Goal: Information Seeking & Learning: Check status

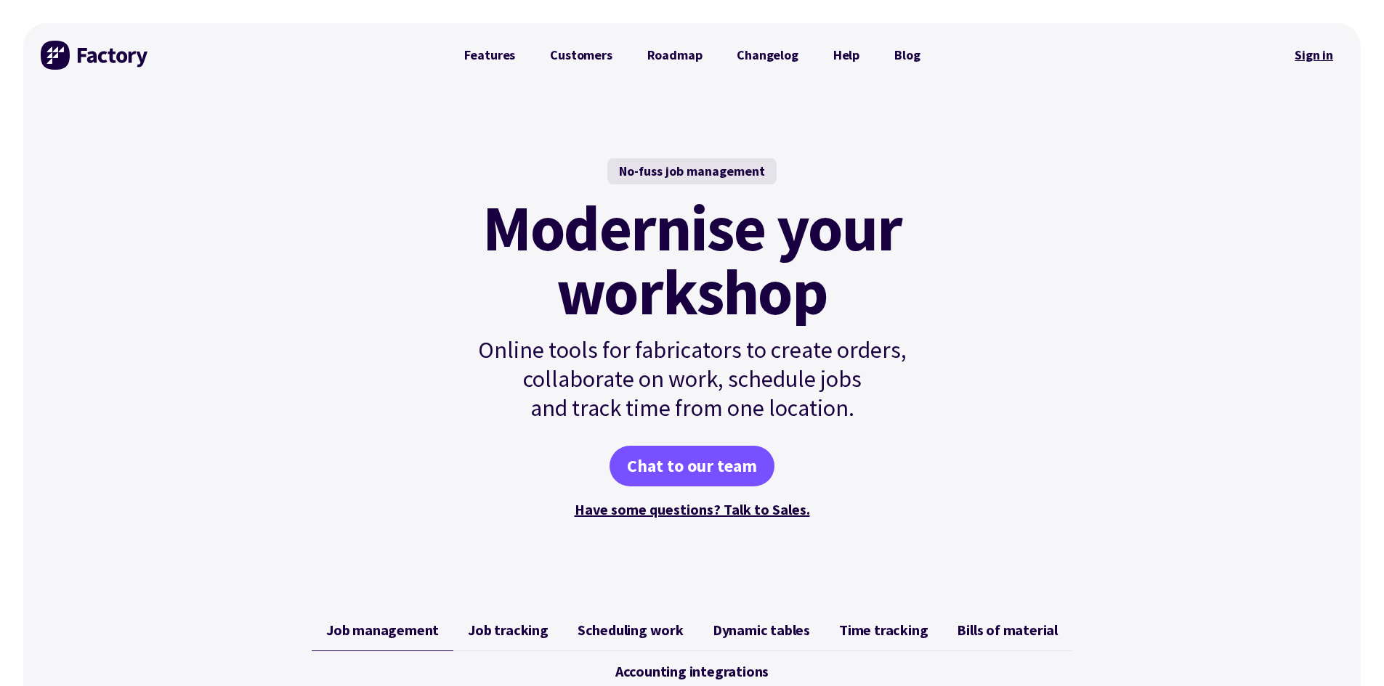
click at [1318, 45] on link "Sign in" at bounding box center [1313, 54] width 59 height 33
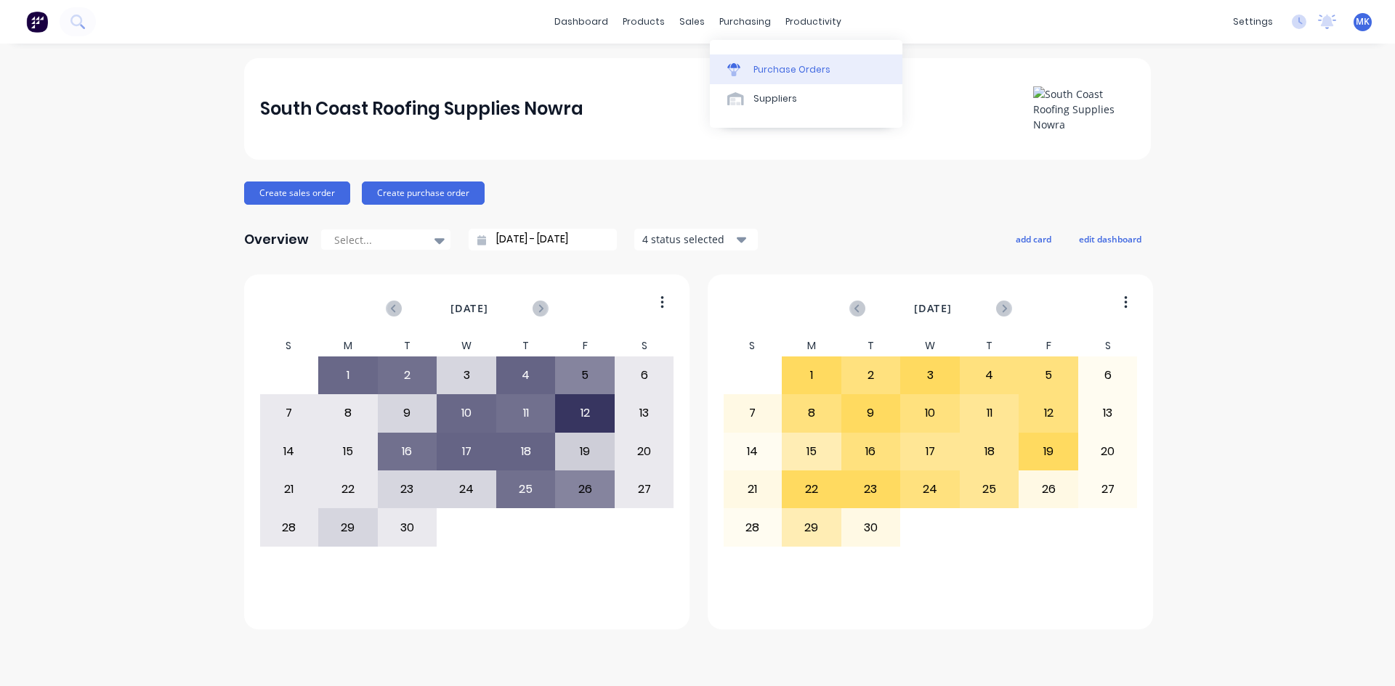
click at [736, 75] on icon at bounding box center [734, 72] width 12 height 8
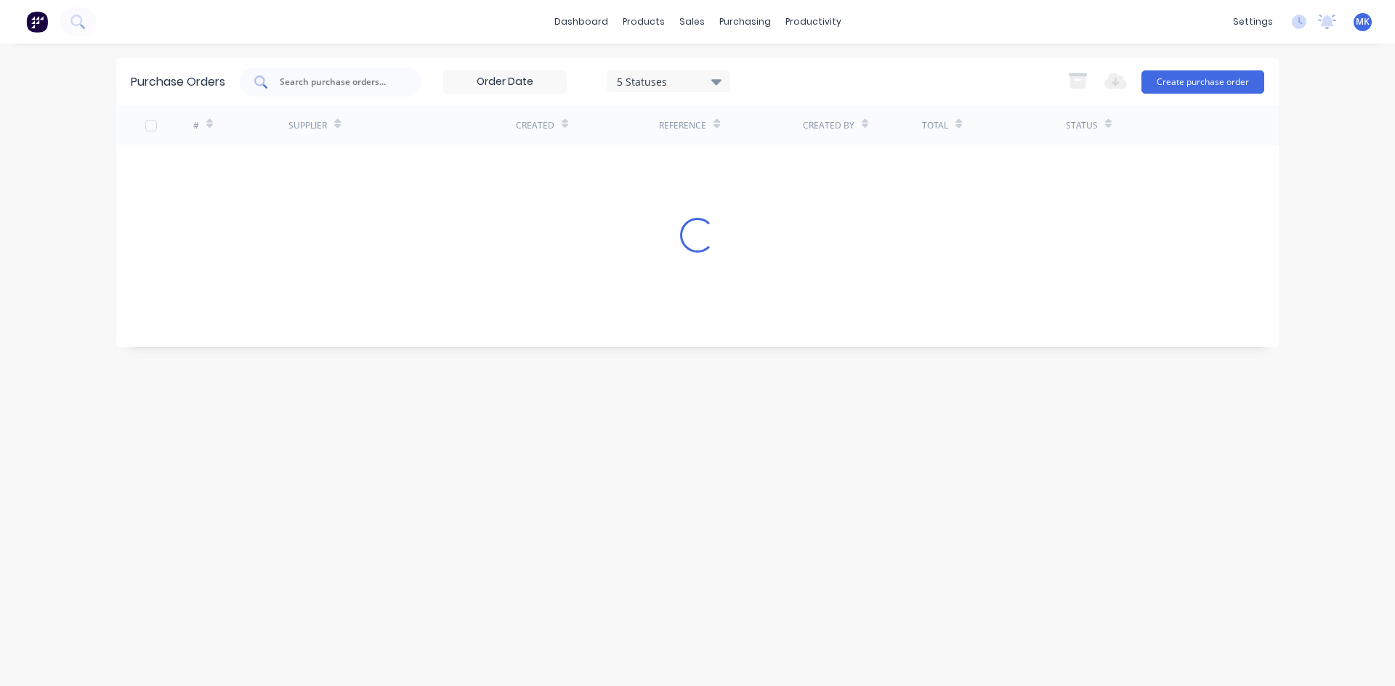
click at [354, 89] on div at bounding box center [331, 82] width 182 height 29
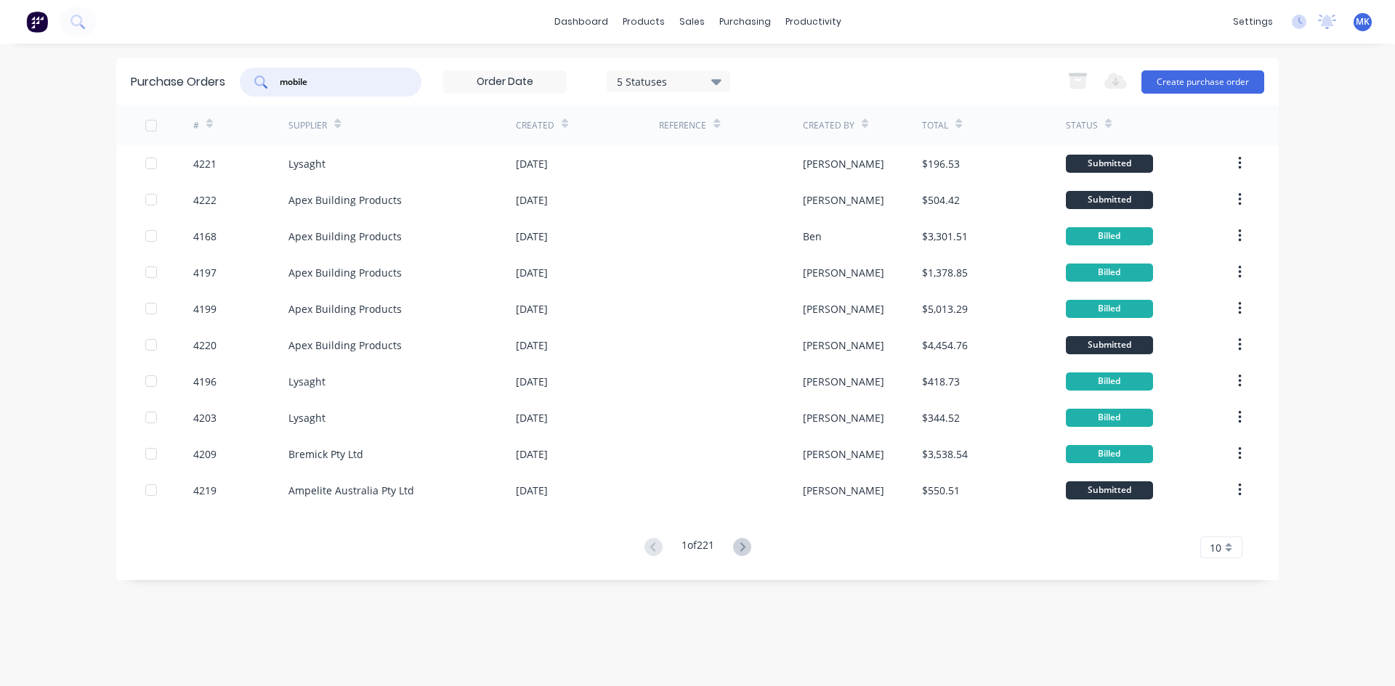
type input "mobile"
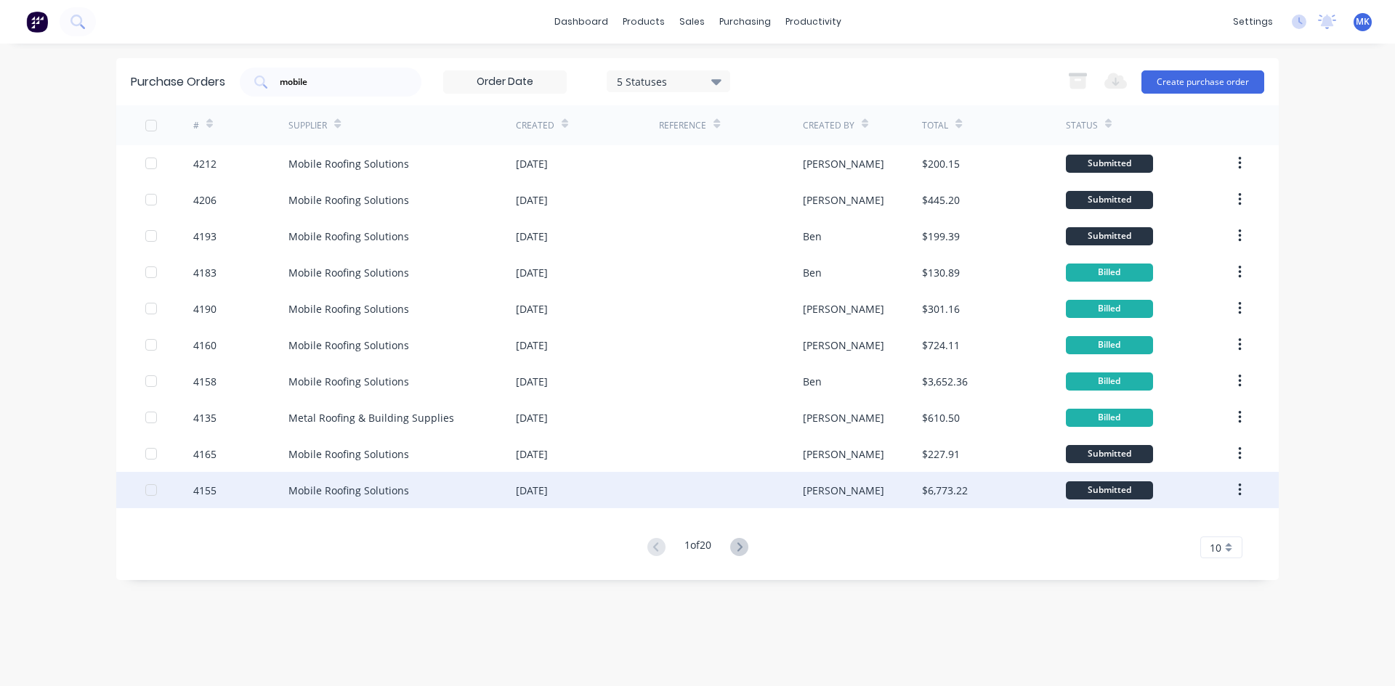
click at [953, 491] on div "$6,773.22" at bounding box center [945, 490] width 46 height 15
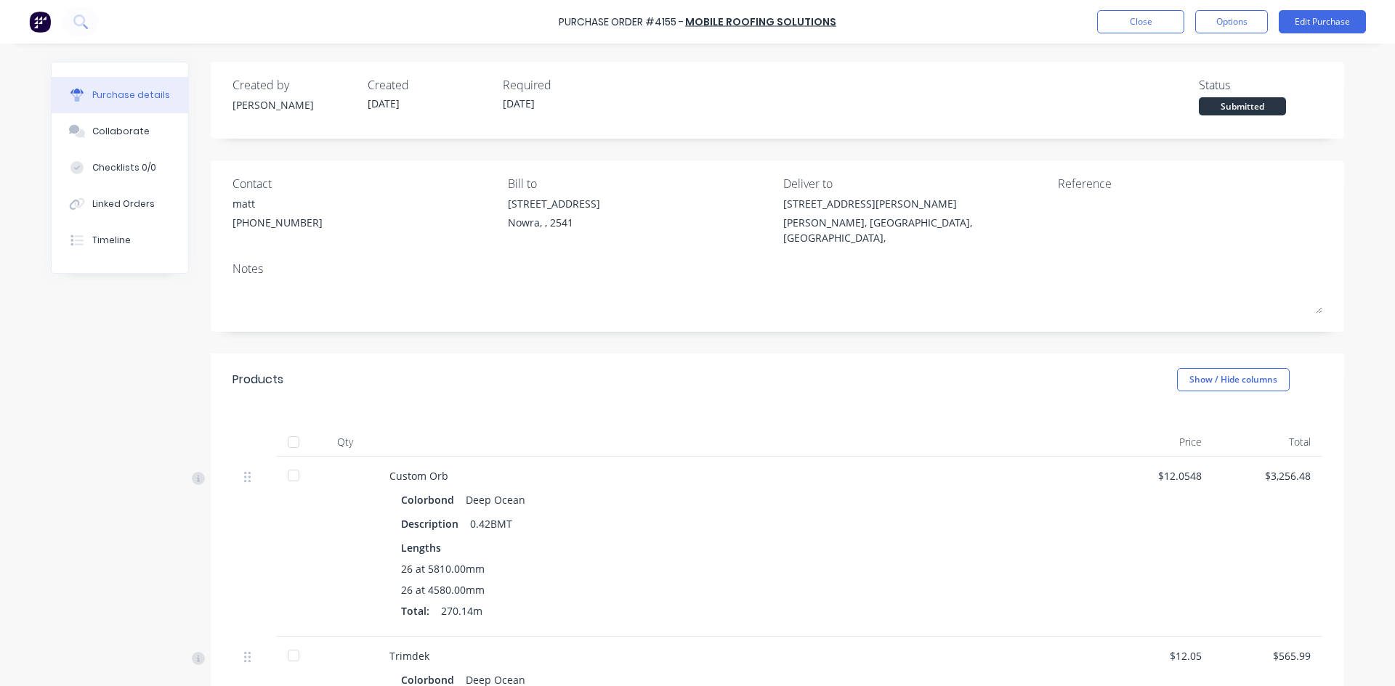
scroll to position [218, 0]
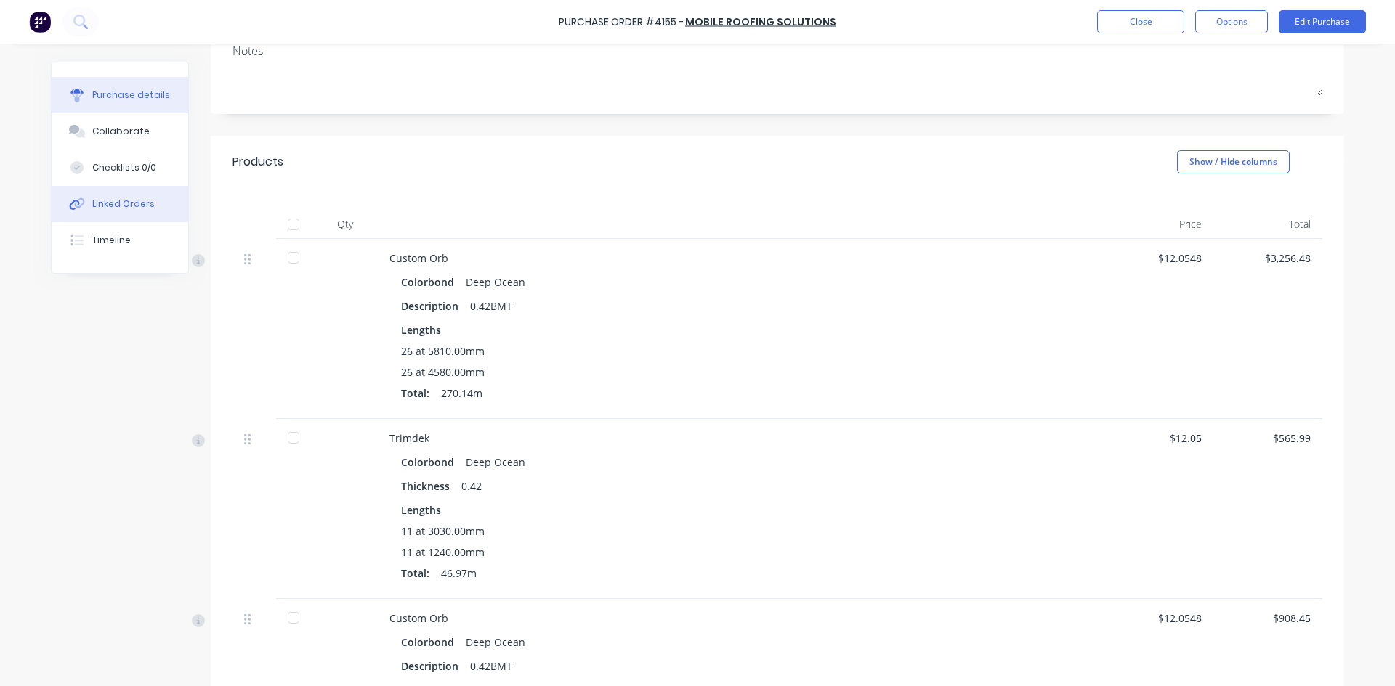
click at [73, 215] on button "Linked Orders" at bounding box center [120, 204] width 137 height 36
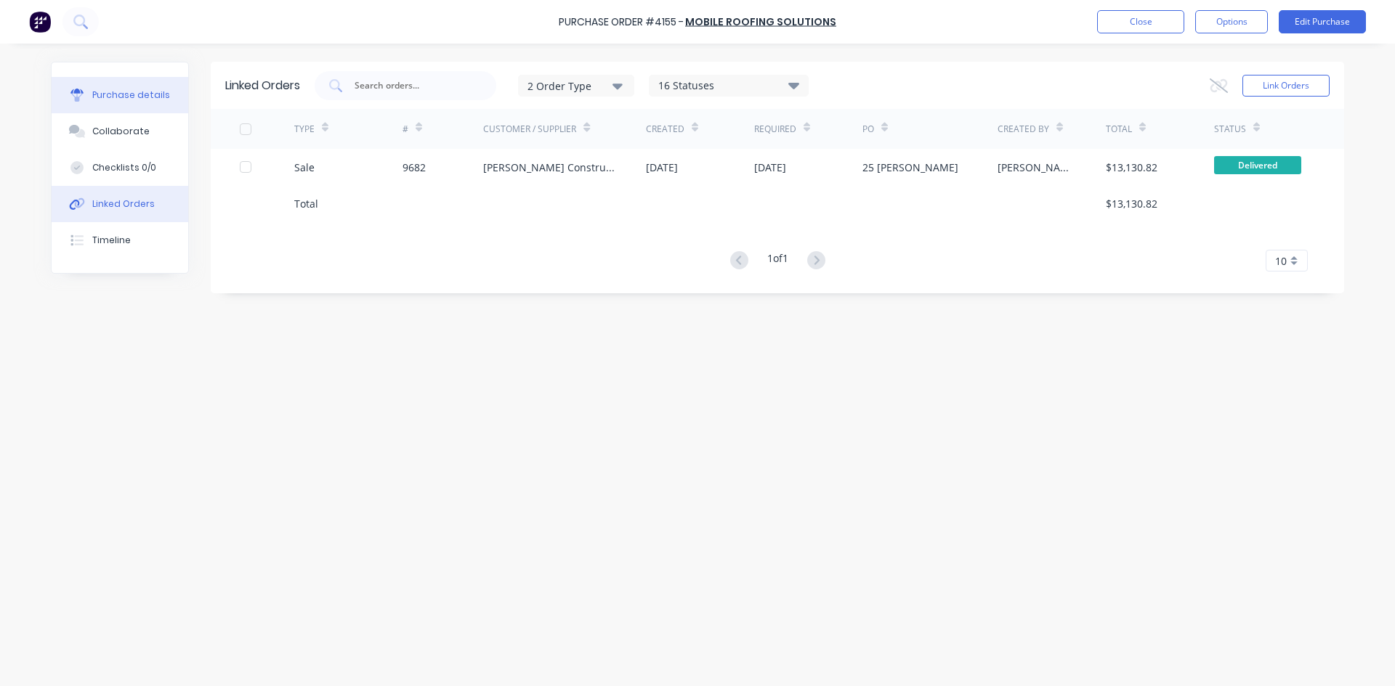
click at [108, 94] on div "Purchase details" at bounding box center [131, 95] width 78 height 13
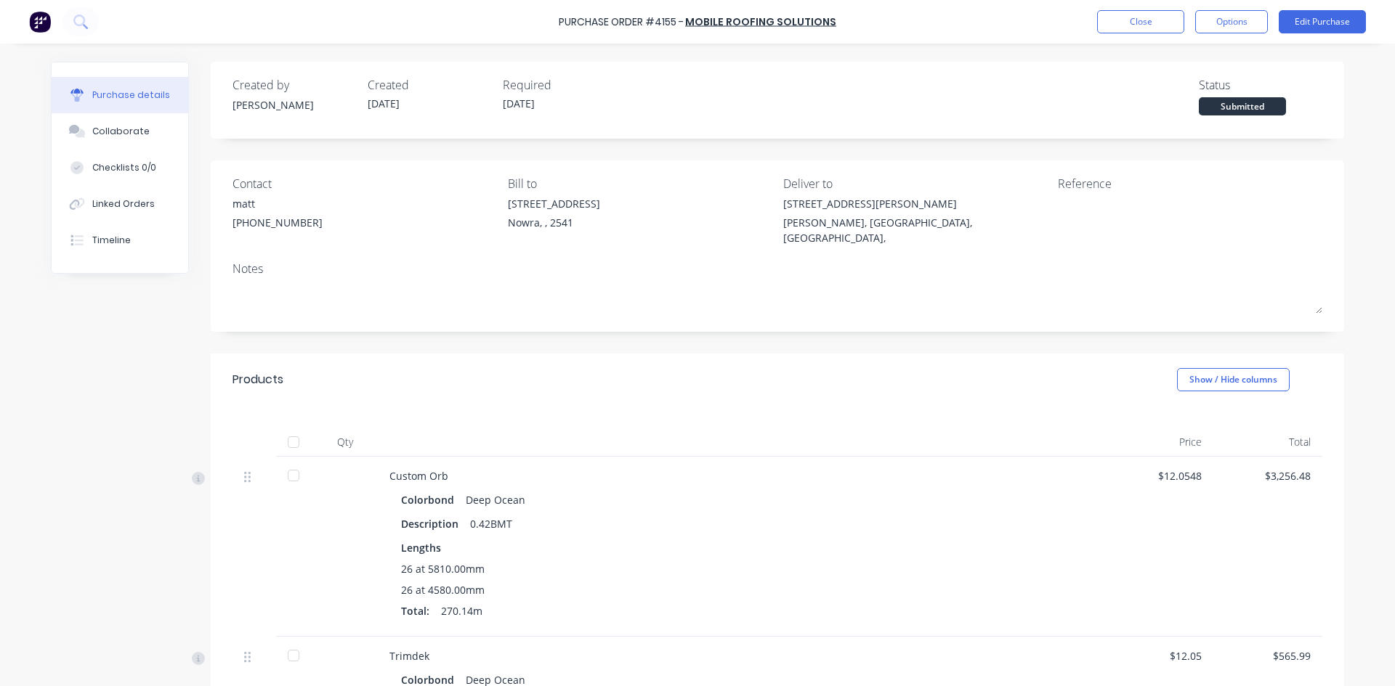
click at [290, 428] on div at bounding box center [293, 442] width 29 height 29
click at [1161, 25] on button "Close" at bounding box center [1140, 21] width 87 height 23
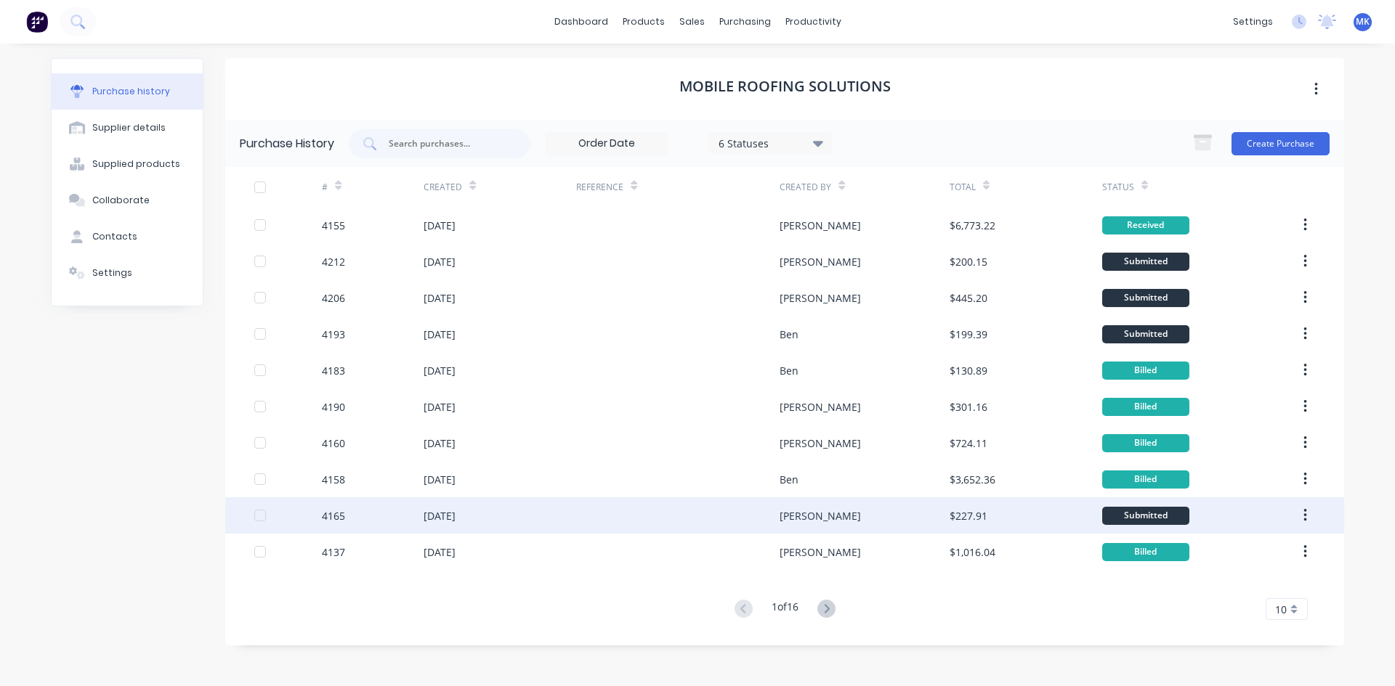
click at [844, 515] on div "[PERSON_NAME]" at bounding box center [863, 516] width 169 height 36
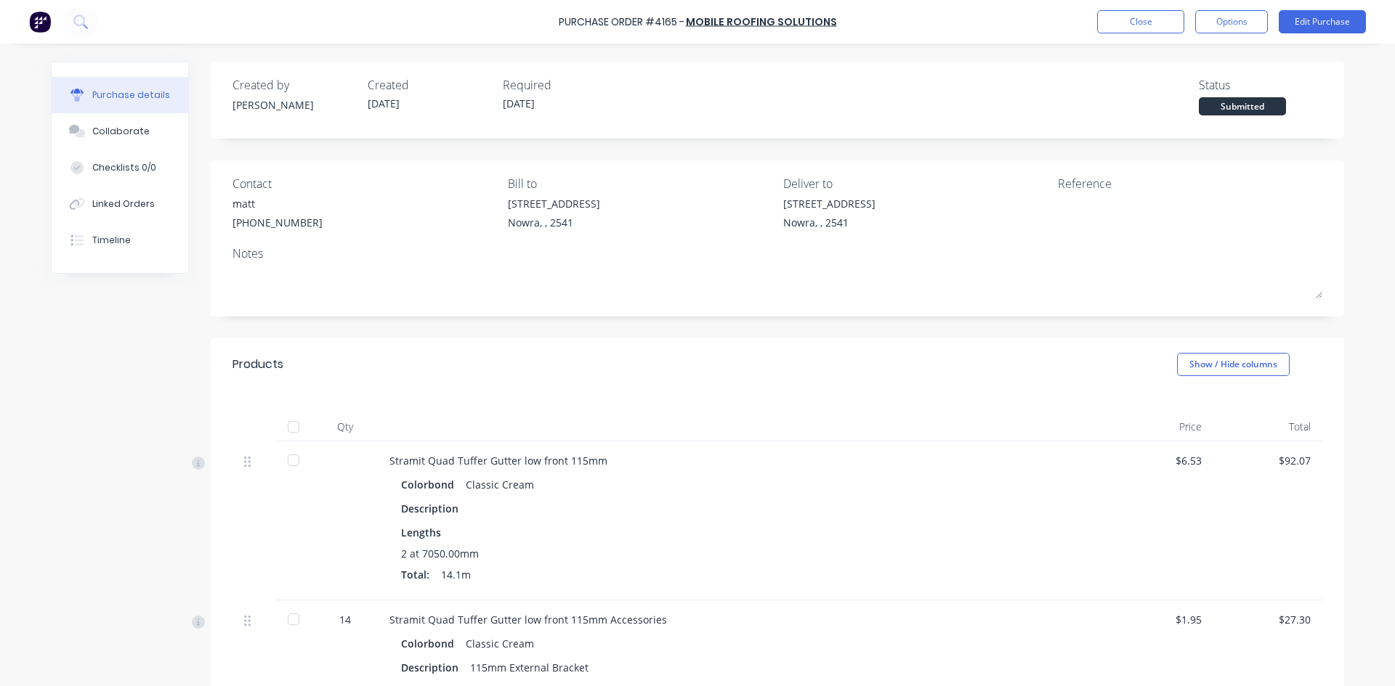
click at [290, 431] on div at bounding box center [293, 427] width 29 height 29
click at [1123, 21] on button "Close" at bounding box center [1140, 21] width 87 height 23
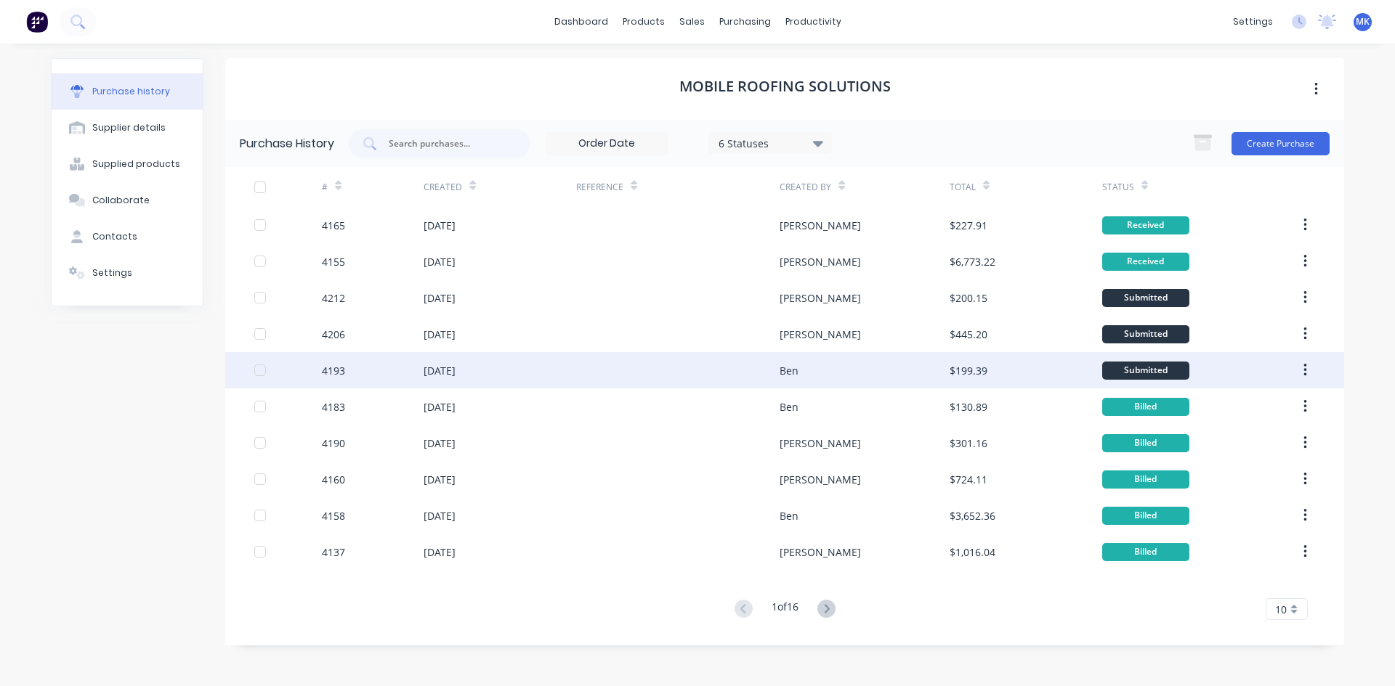
click at [877, 379] on div "Ben" at bounding box center [863, 370] width 169 height 36
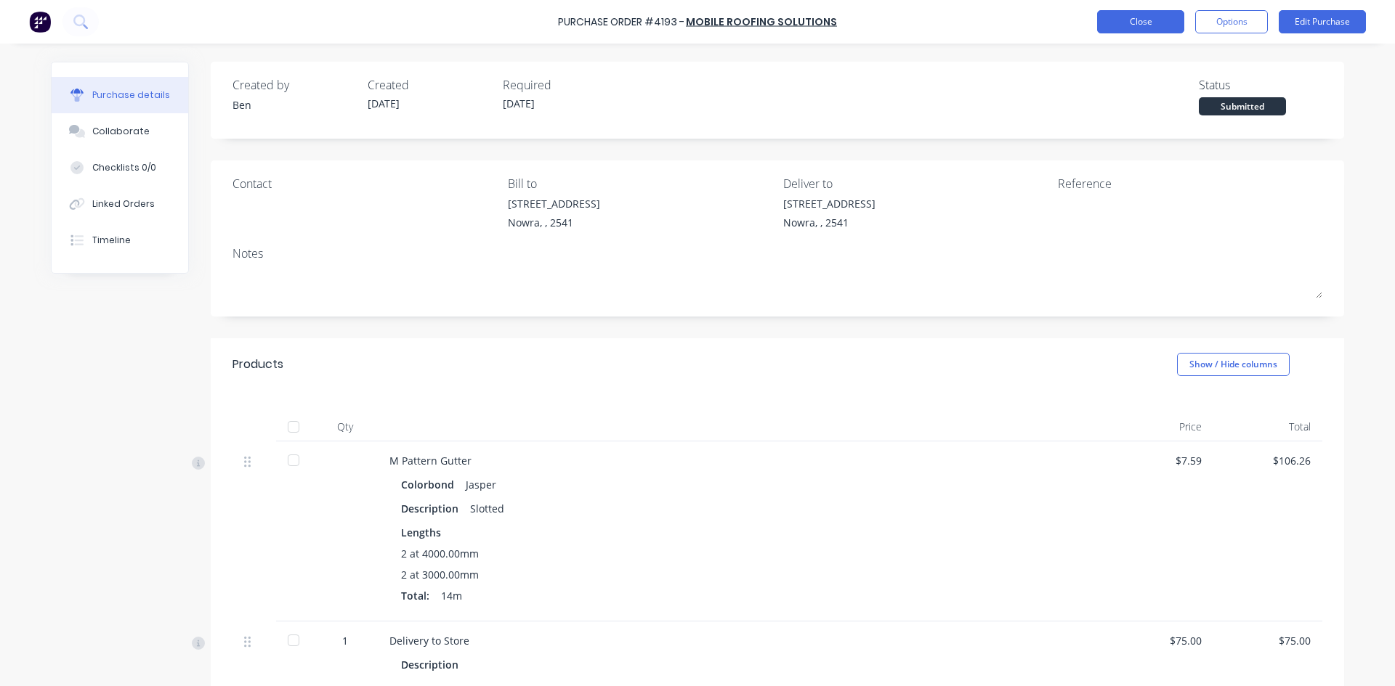
click at [1115, 26] on button "Close" at bounding box center [1140, 21] width 87 height 23
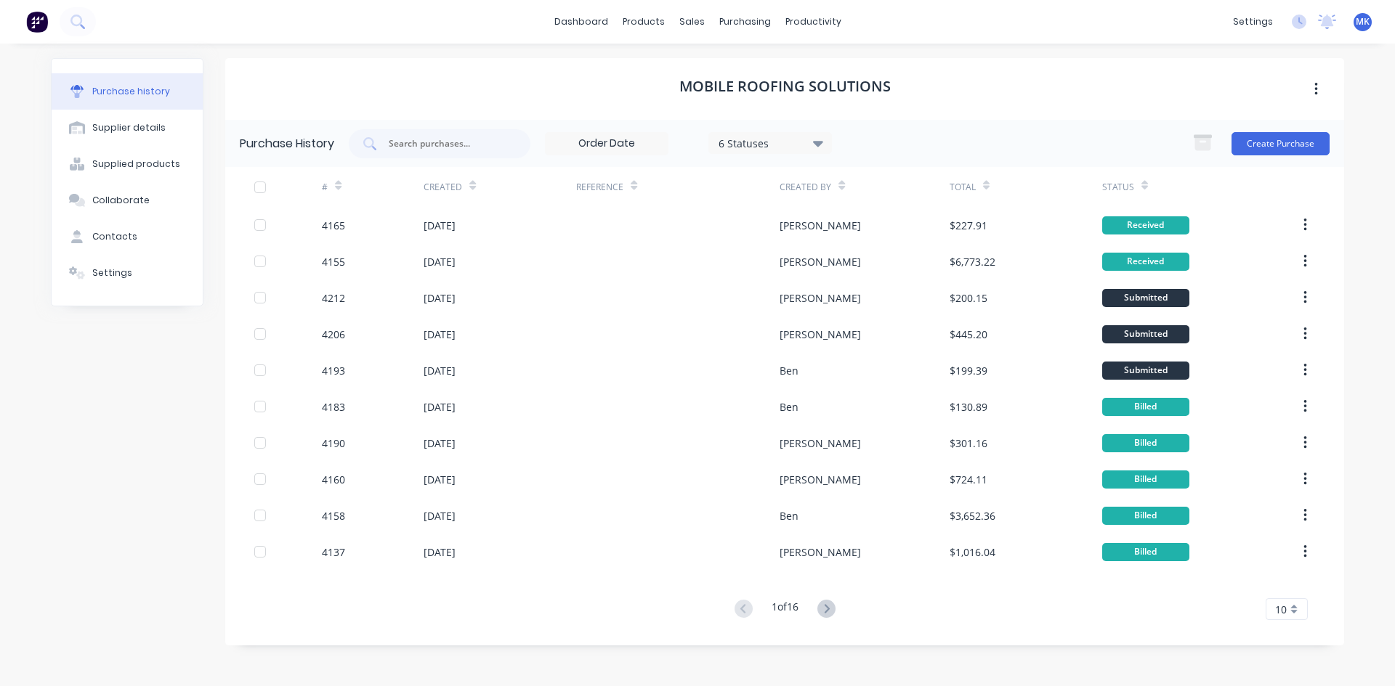
click at [842, 622] on div "Purchase History 6 Statuses 6 Statuses Create Purchase # Created Reference Crea…" at bounding box center [784, 383] width 1119 height 526
click at [837, 611] on button at bounding box center [826, 609] width 27 height 21
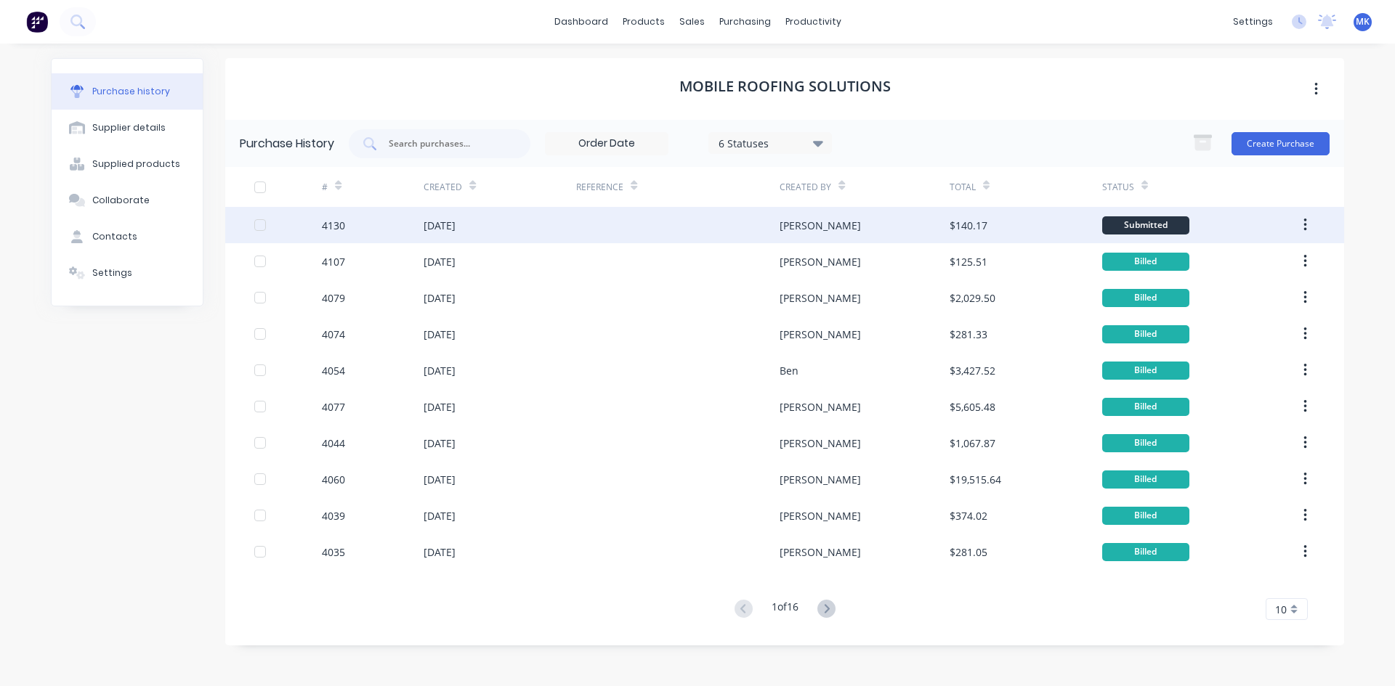
click at [896, 219] on div "[PERSON_NAME]" at bounding box center [863, 225] width 169 height 36
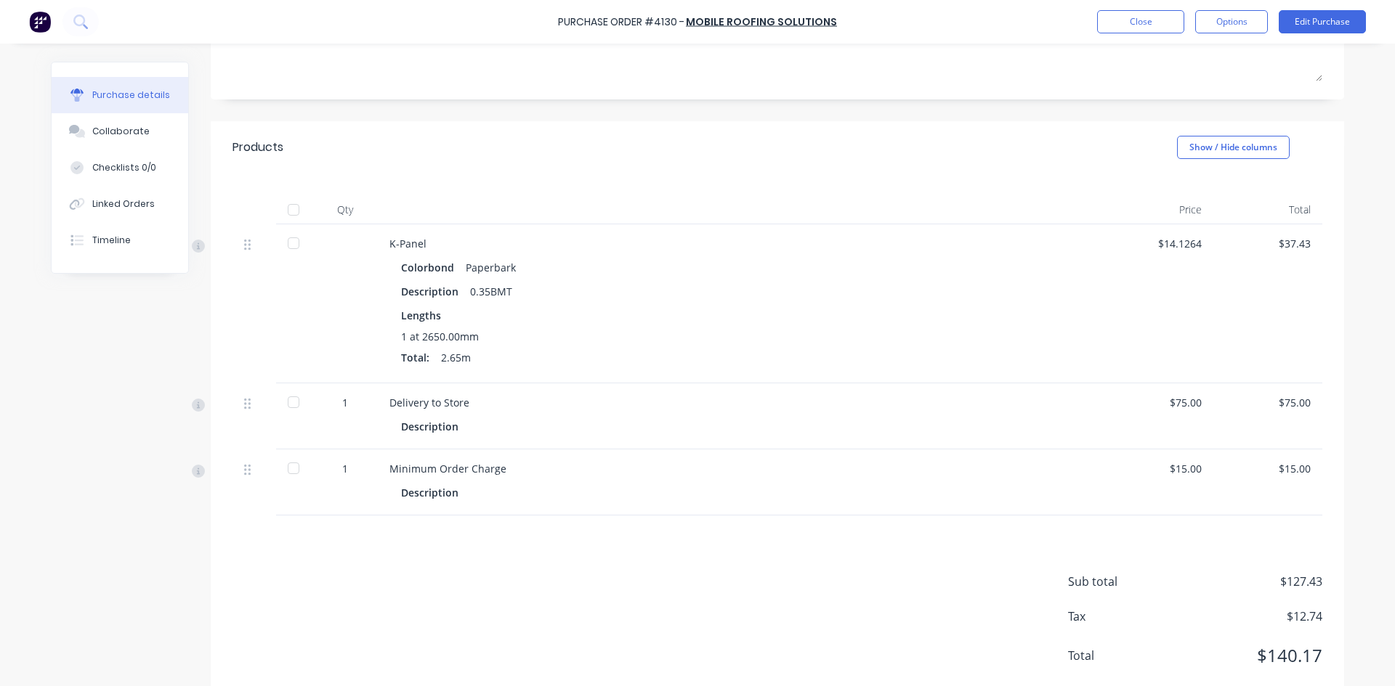
scroll to position [218, 0]
click at [285, 208] on div at bounding box center [293, 209] width 29 height 29
click at [1159, 23] on button "Close" at bounding box center [1140, 21] width 87 height 23
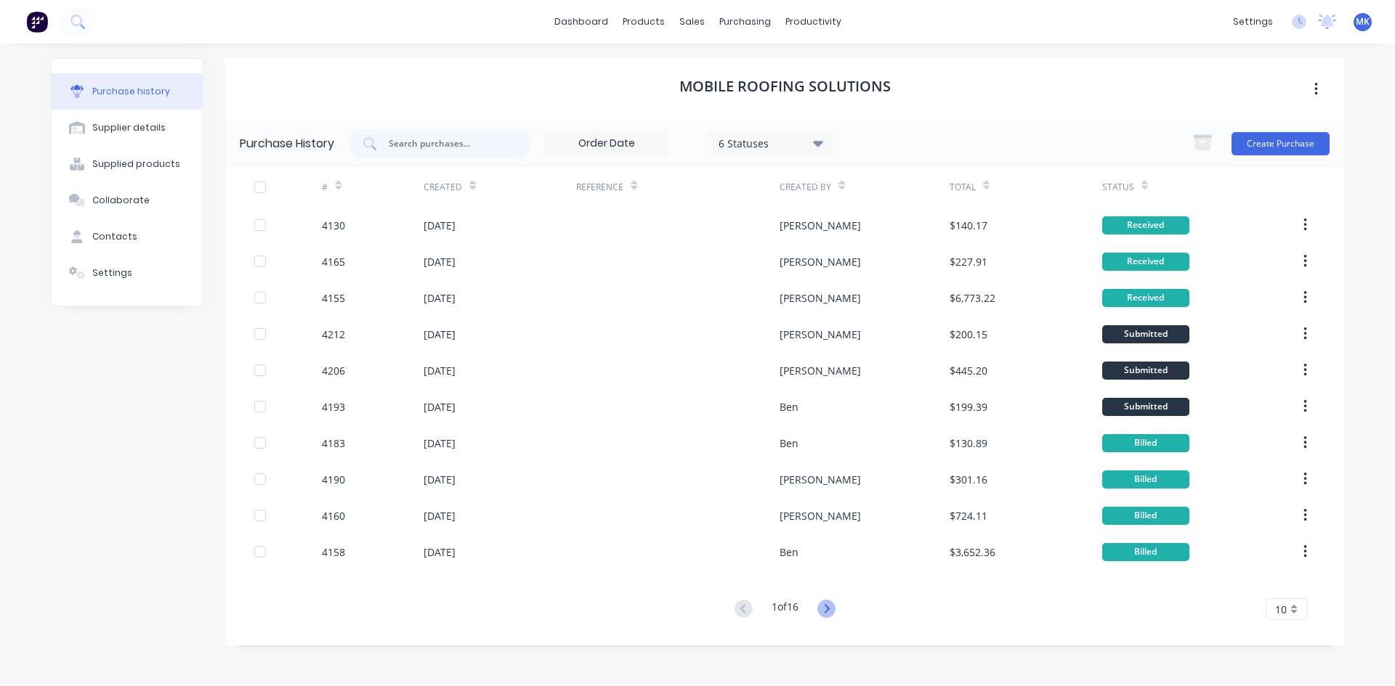
click at [821, 607] on icon at bounding box center [826, 609] width 18 height 18
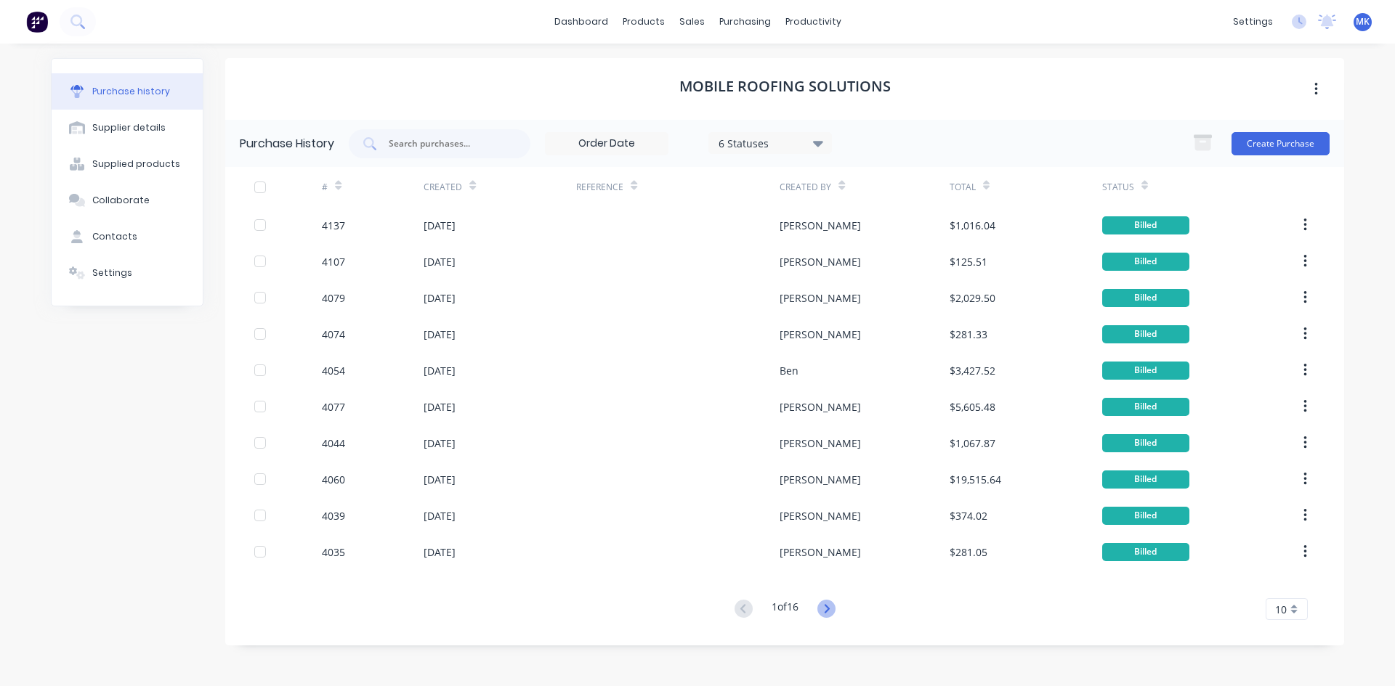
click at [833, 606] on icon at bounding box center [826, 609] width 18 height 18
